Goal: Check status: Check status

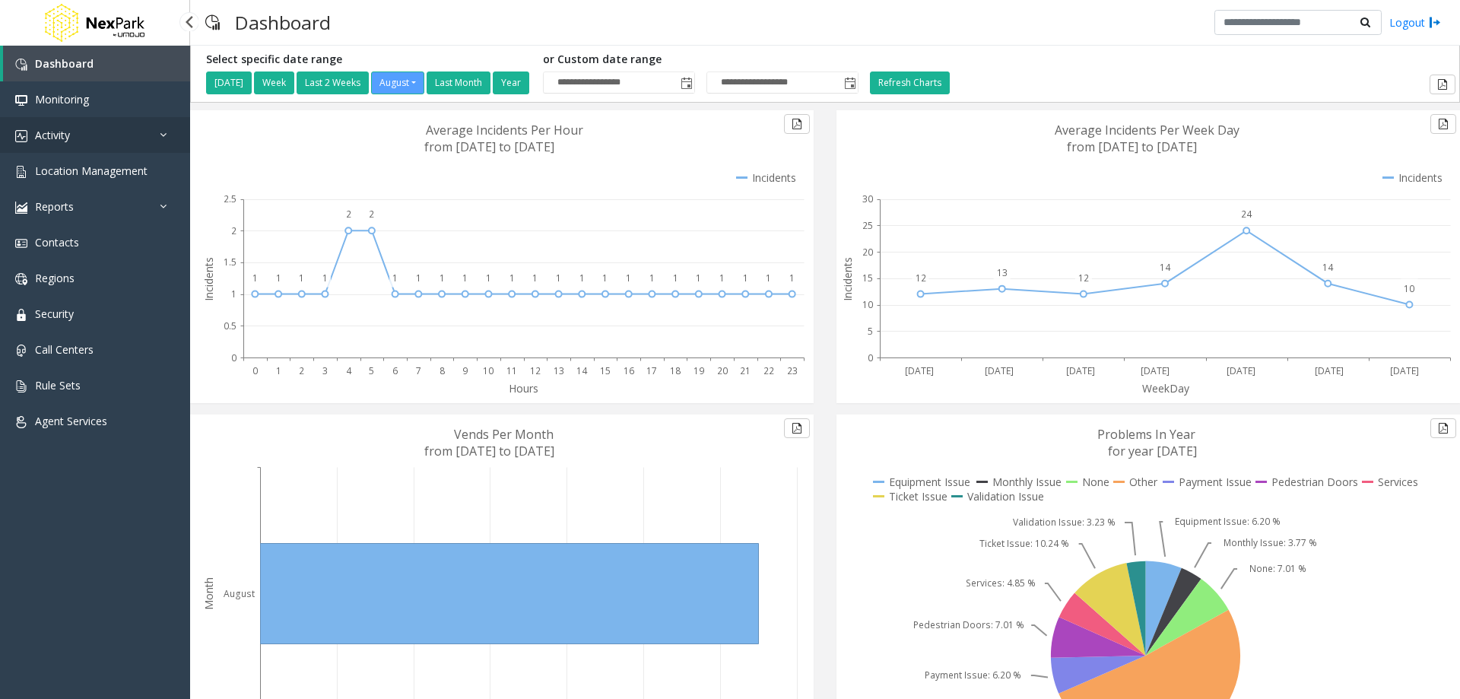
click at [77, 133] on link "Activity" at bounding box center [95, 135] width 190 height 36
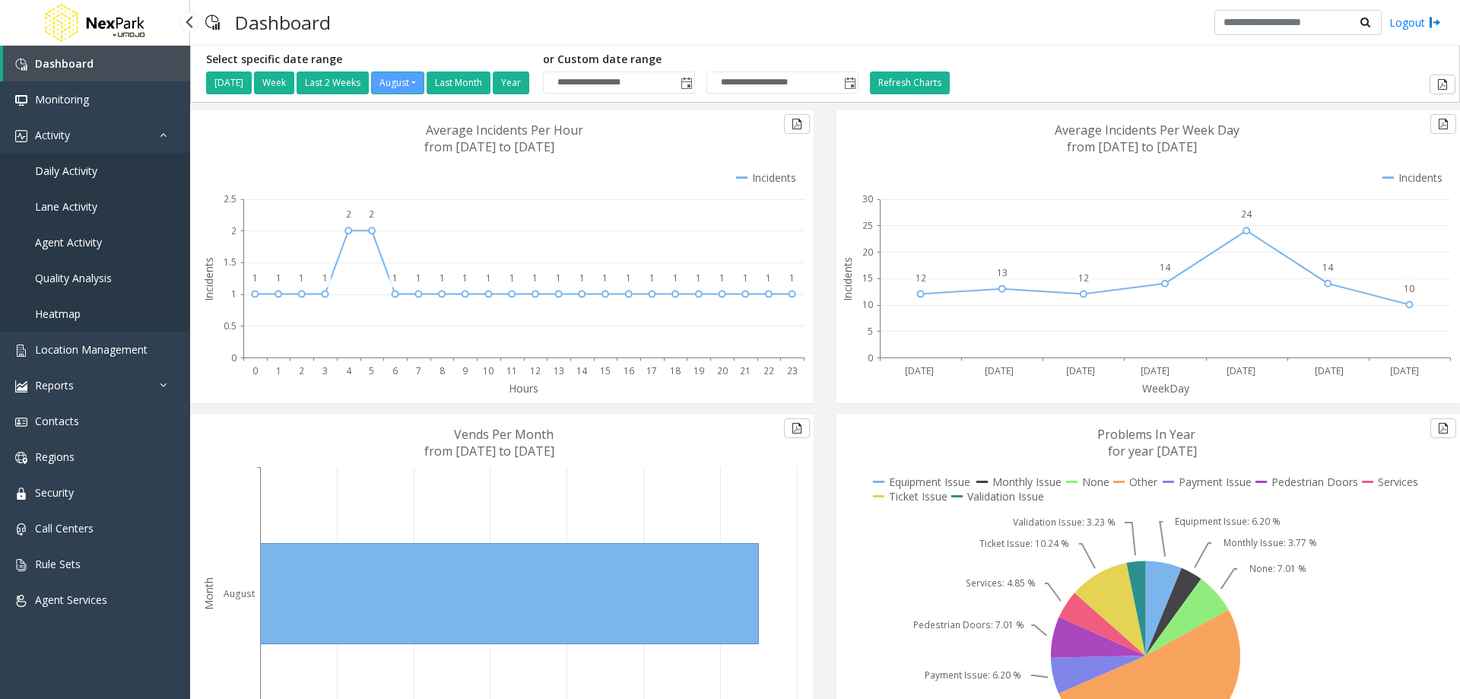
click at [76, 176] on span "Daily Activity" at bounding box center [66, 171] width 62 height 14
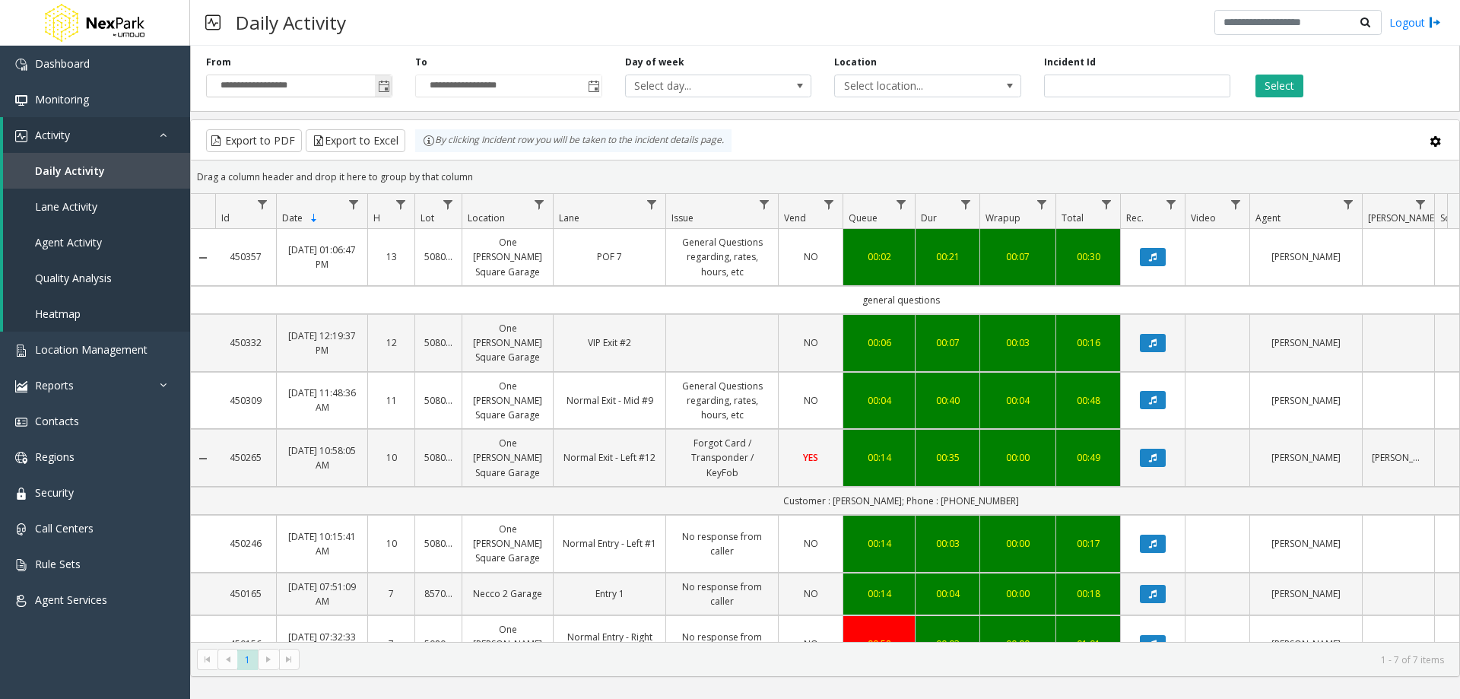
click at [380, 88] on span "Toggle popup" at bounding box center [384, 87] width 12 height 12
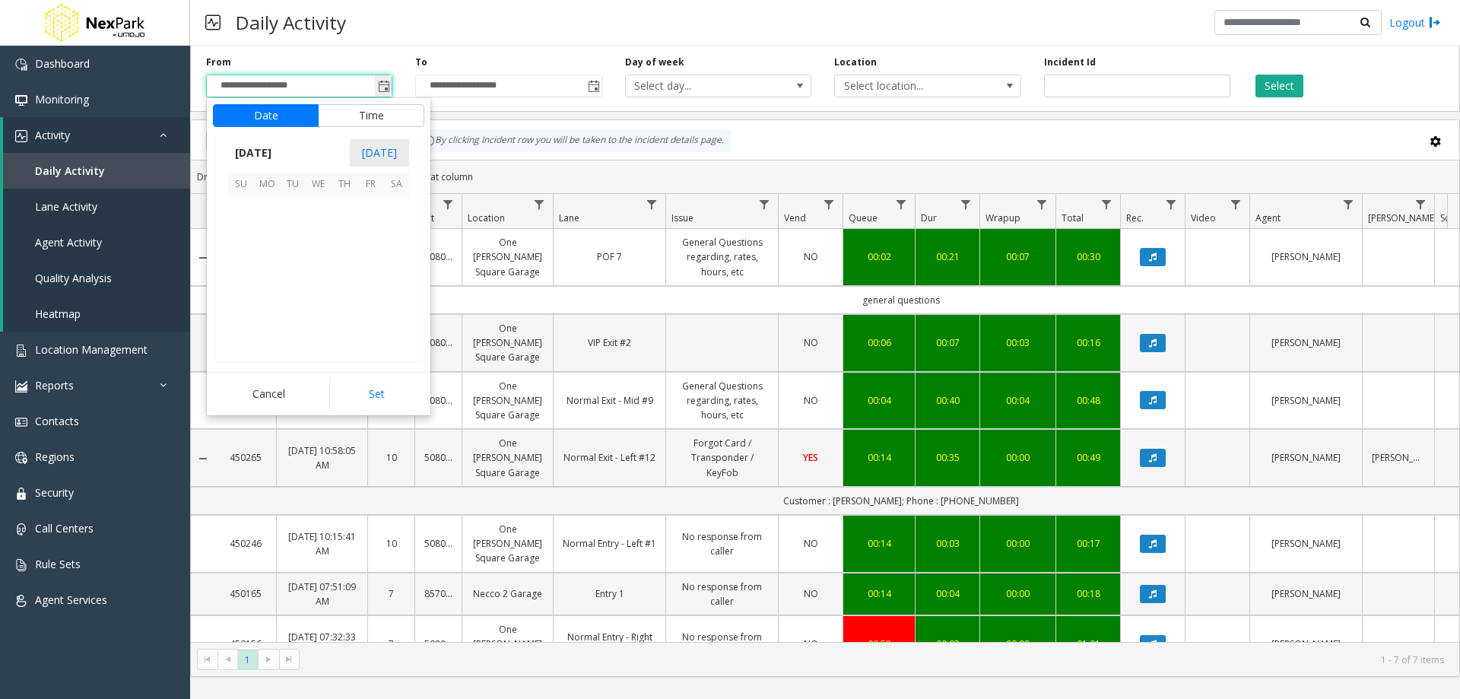
scroll to position [272816, 0]
click at [244, 283] on span "17" at bounding box center [241, 286] width 26 height 26
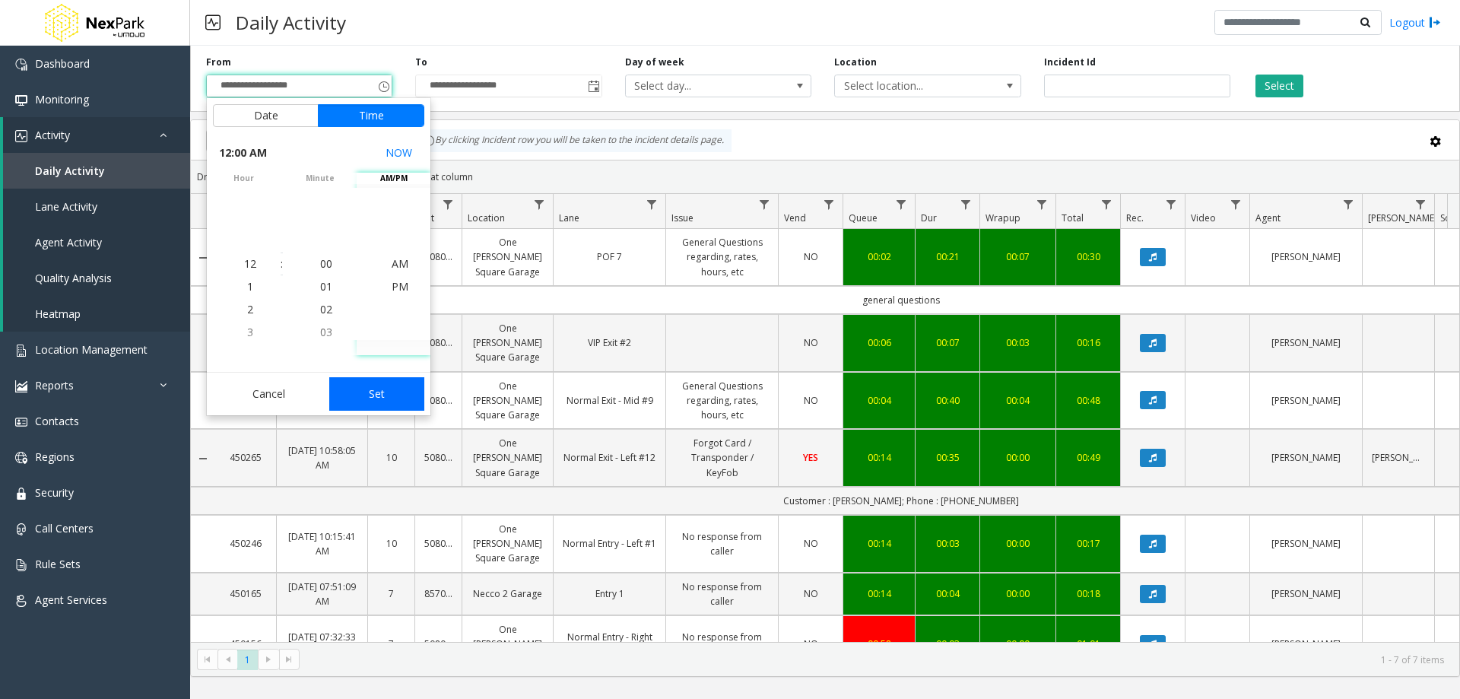
click at [373, 396] on button "Set" at bounding box center [377, 393] width 96 height 33
type input "**********"
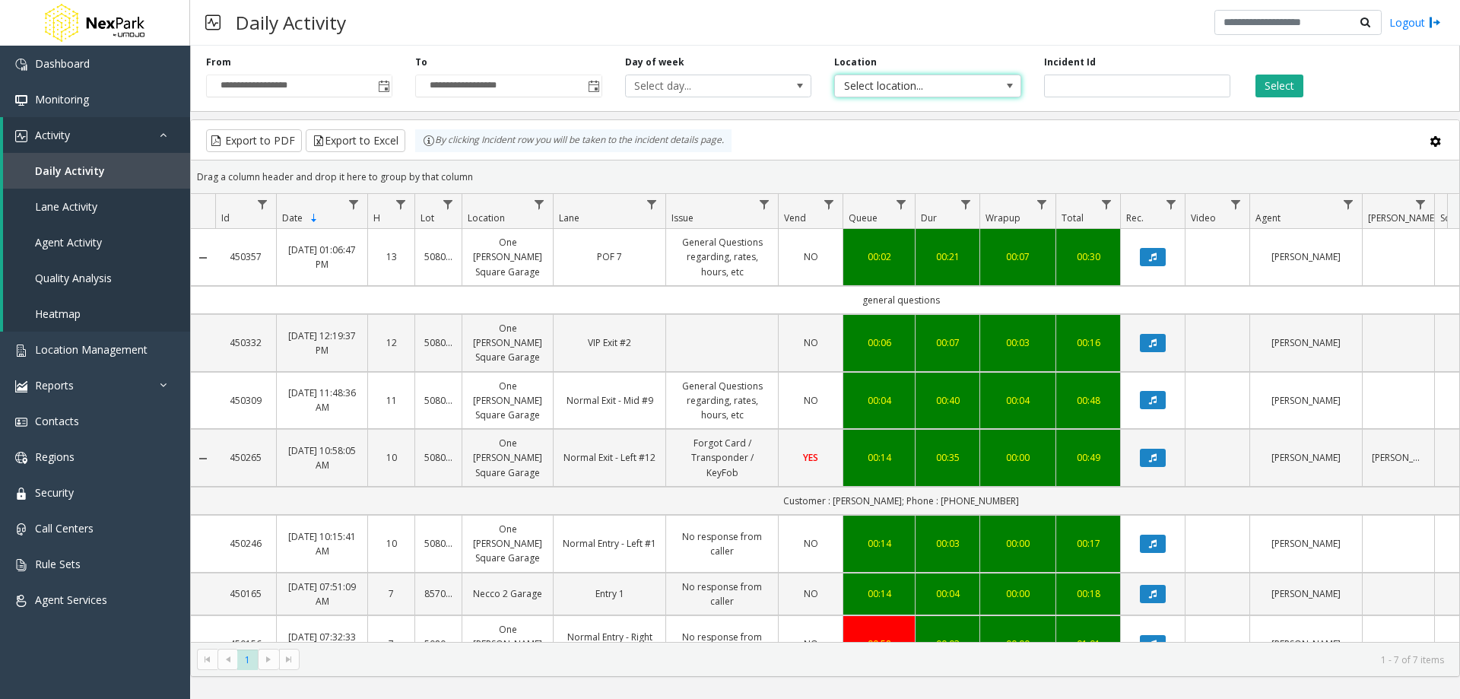
click at [967, 90] on span "Select location..." at bounding box center [909, 85] width 148 height 21
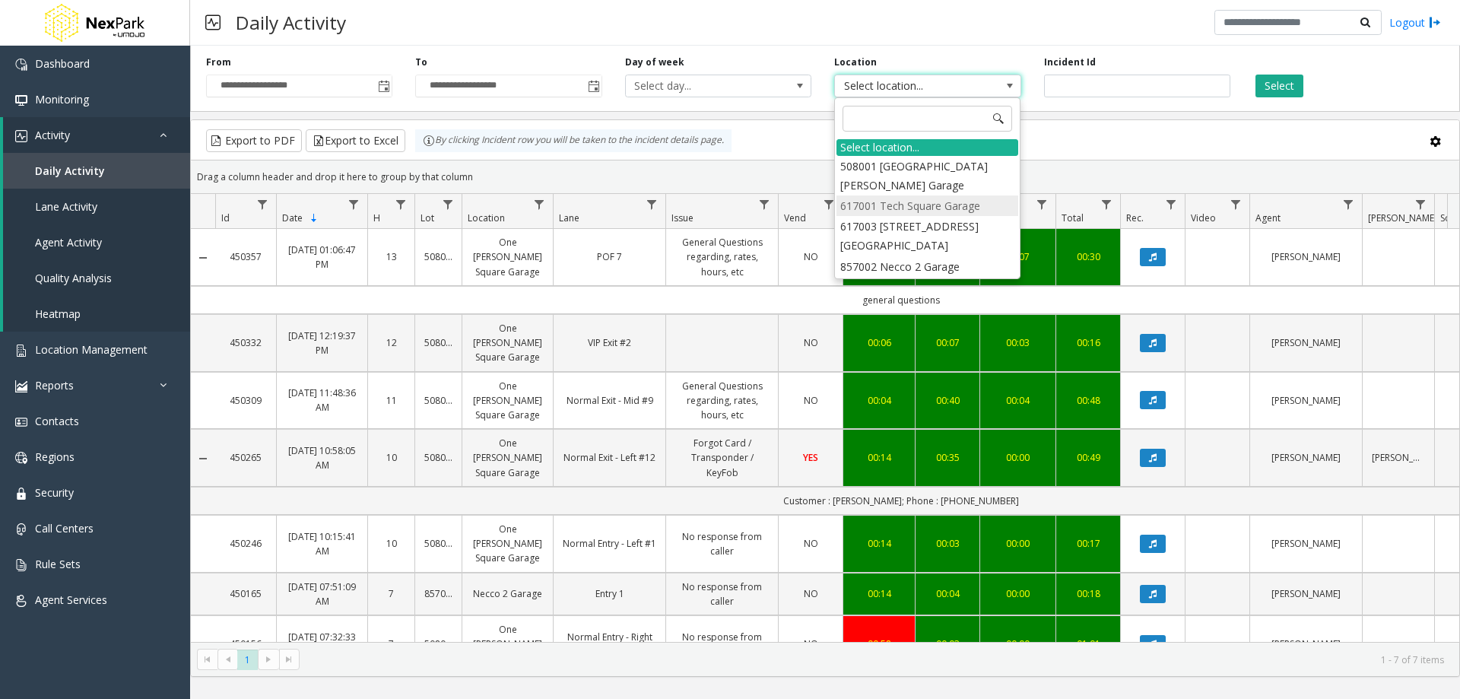
click at [888, 206] on li "617001 Tech Square Garage" at bounding box center [928, 205] width 182 height 21
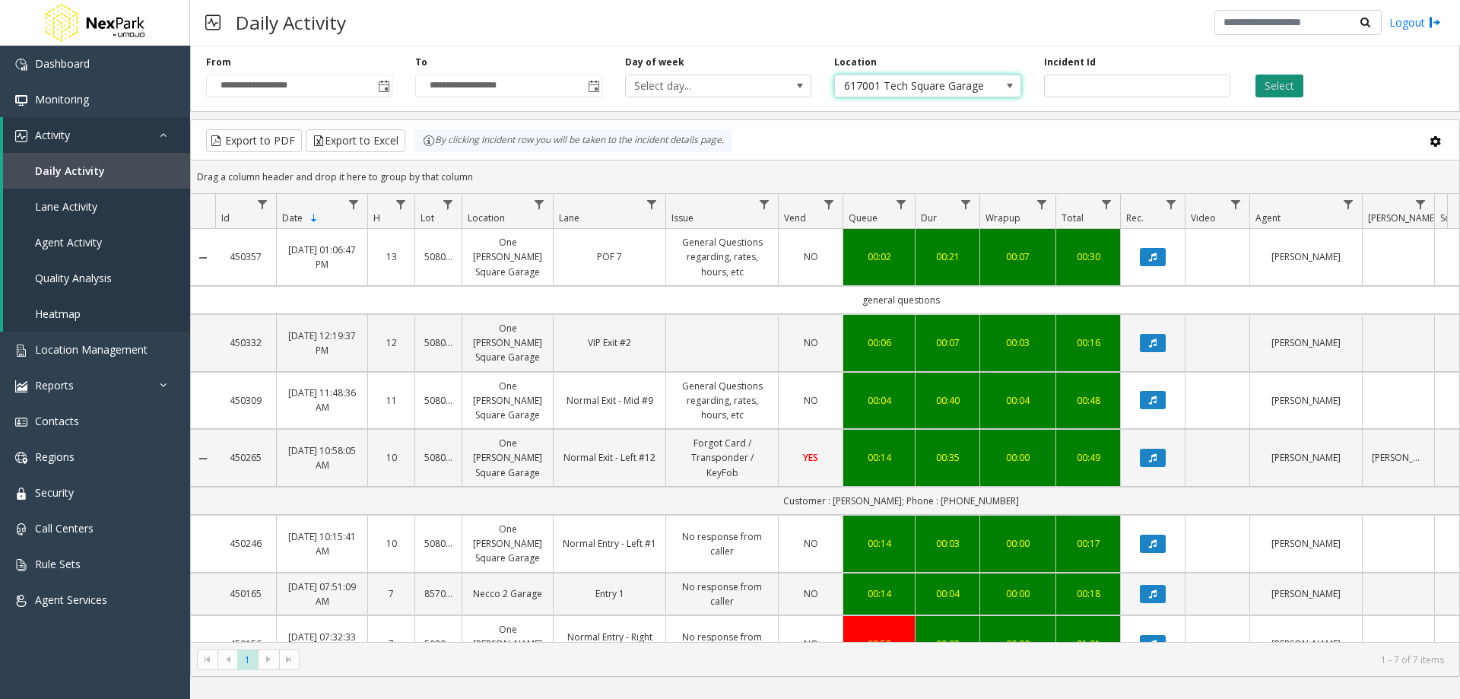
click at [1273, 81] on button "Select" at bounding box center [1280, 86] width 48 height 23
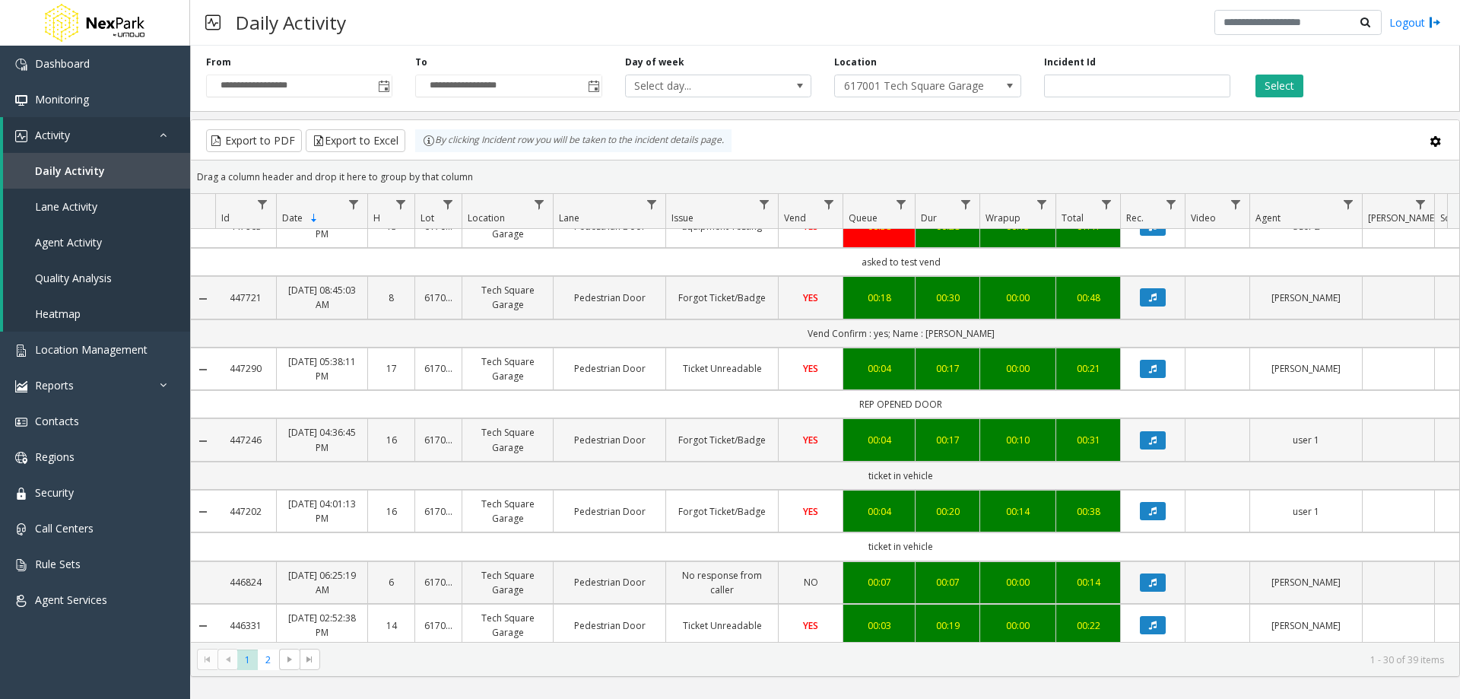
scroll to position [1408, 0]
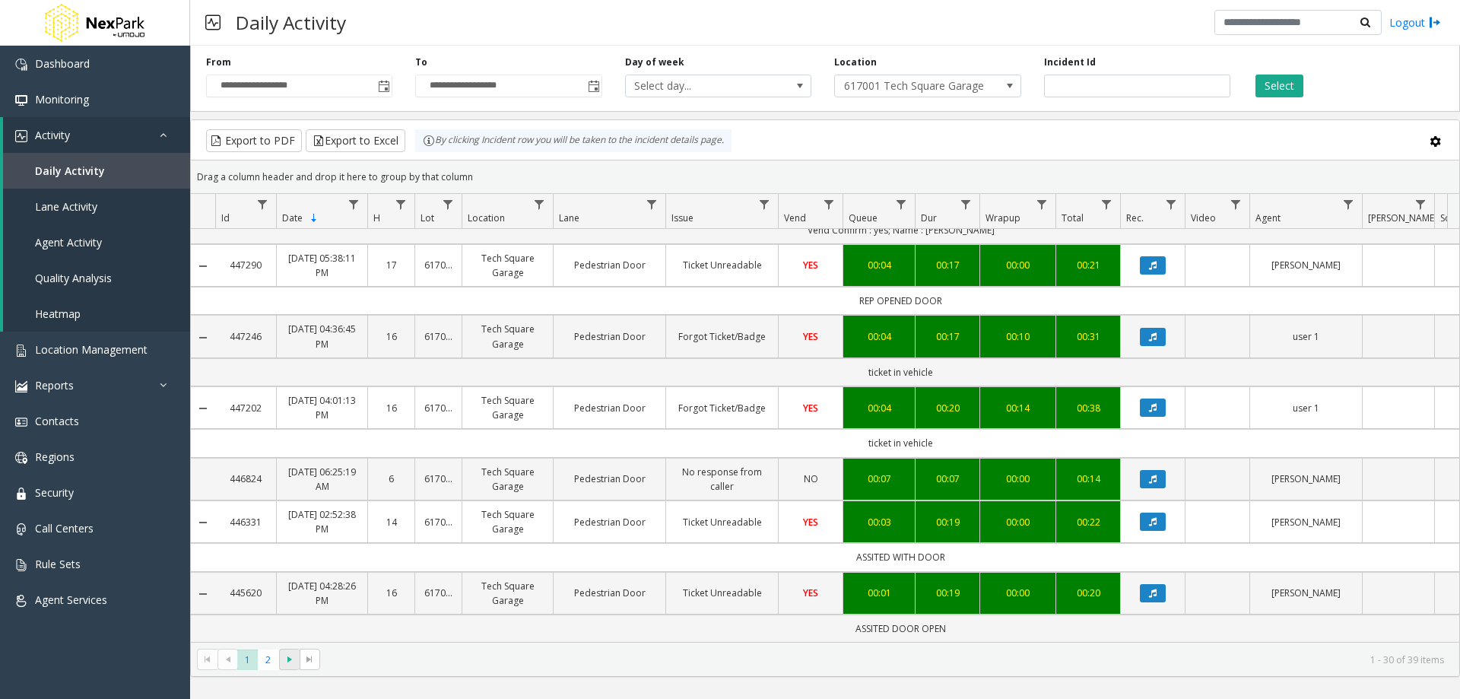
click at [284, 659] on span "Go to the next page" at bounding box center [290, 659] width 12 height 12
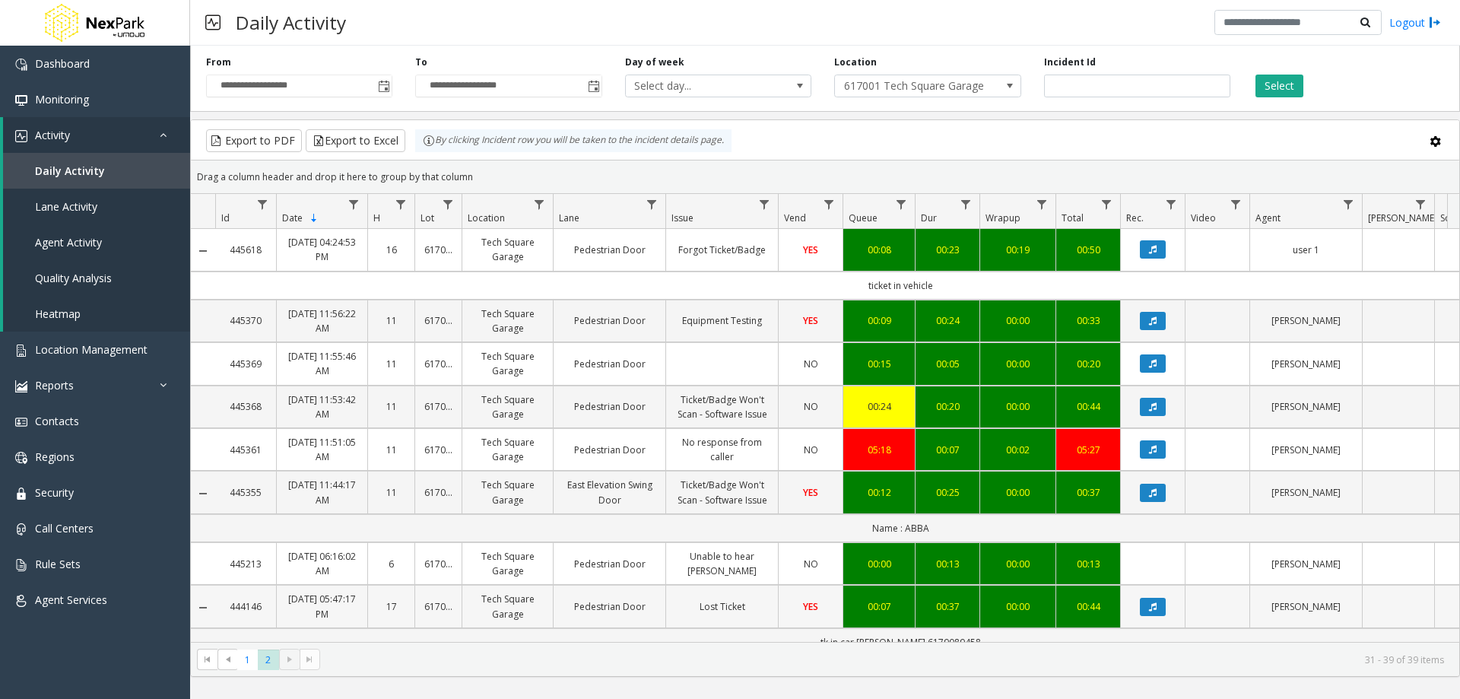
scroll to position [96, 0]
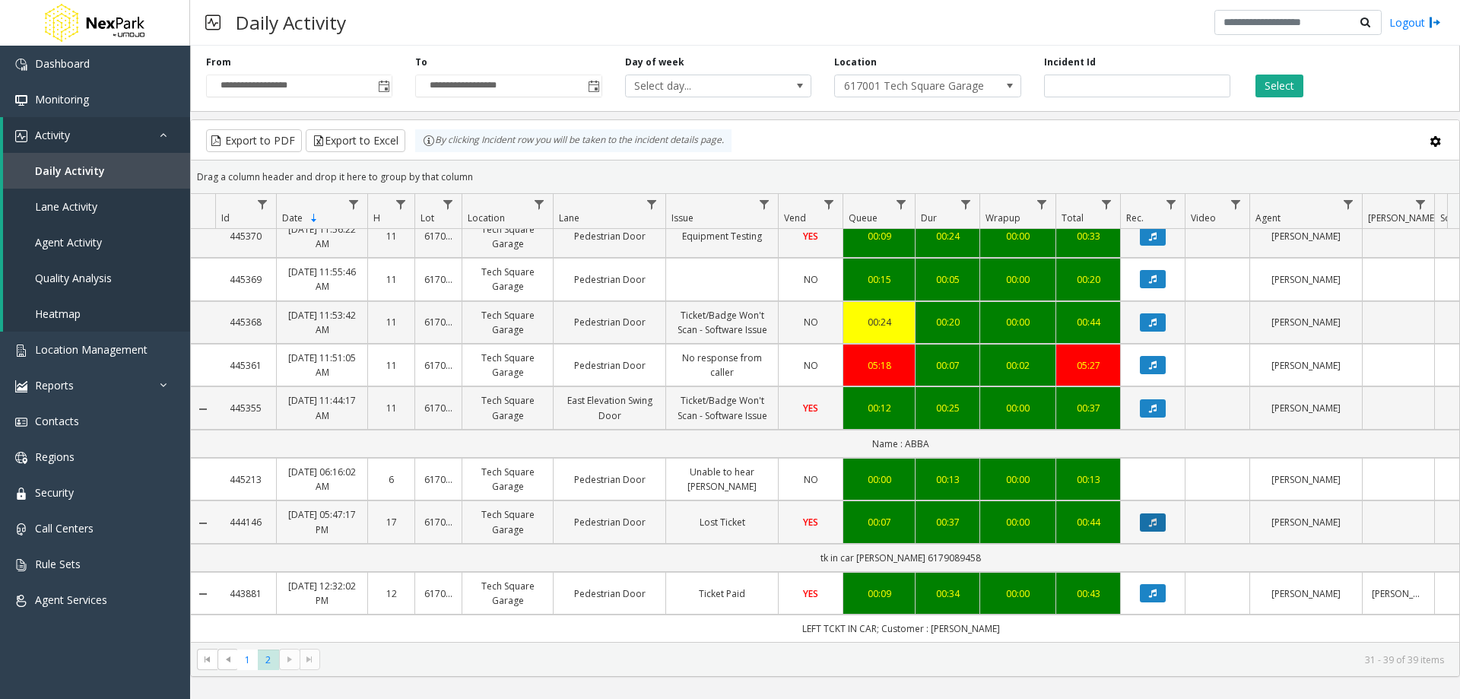
click at [1158, 513] on button "Data table" at bounding box center [1153, 522] width 26 height 18
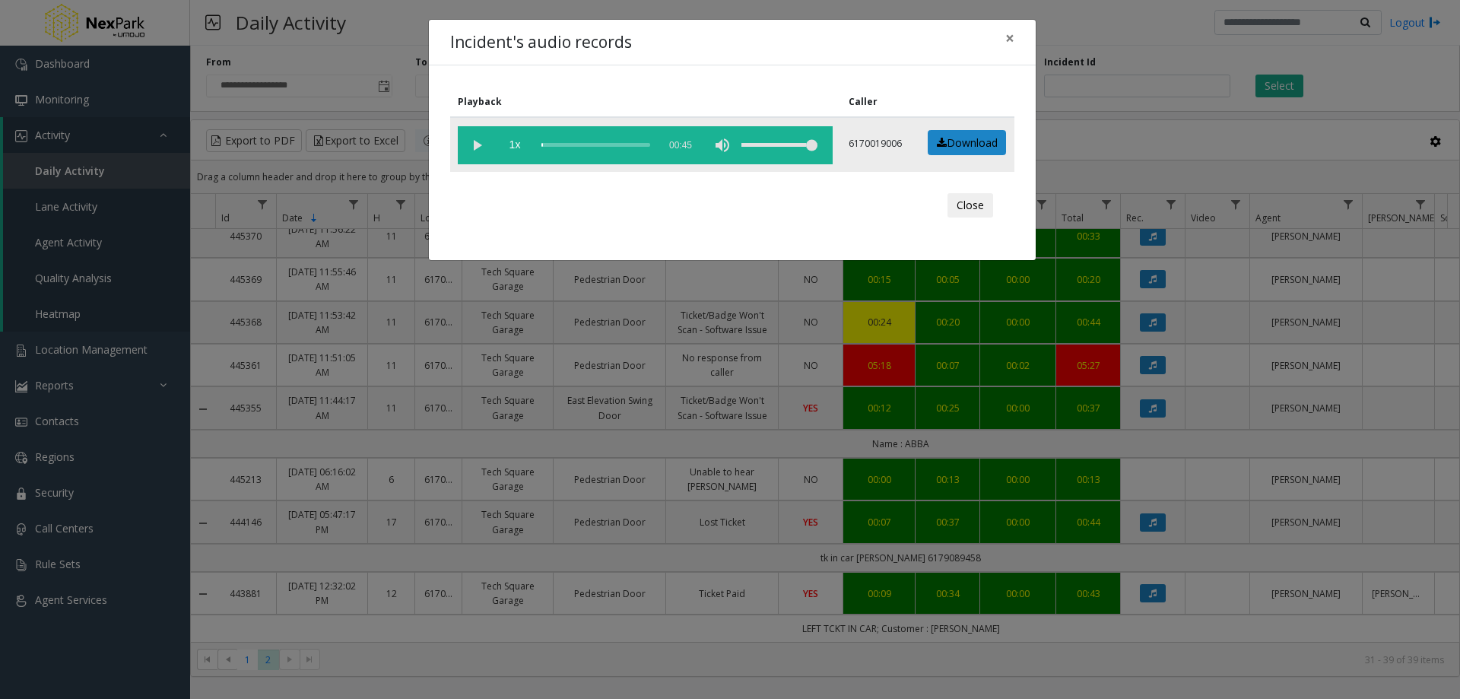
click at [766, 142] on div "volume level" at bounding box center [780, 145] width 76 height 38
click at [474, 136] on vg-play-pause at bounding box center [477, 145] width 38 height 38
click at [977, 205] on button "Close" at bounding box center [971, 205] width 46 height 24
